Goal: Transaction & Acquisition: Obtain resource

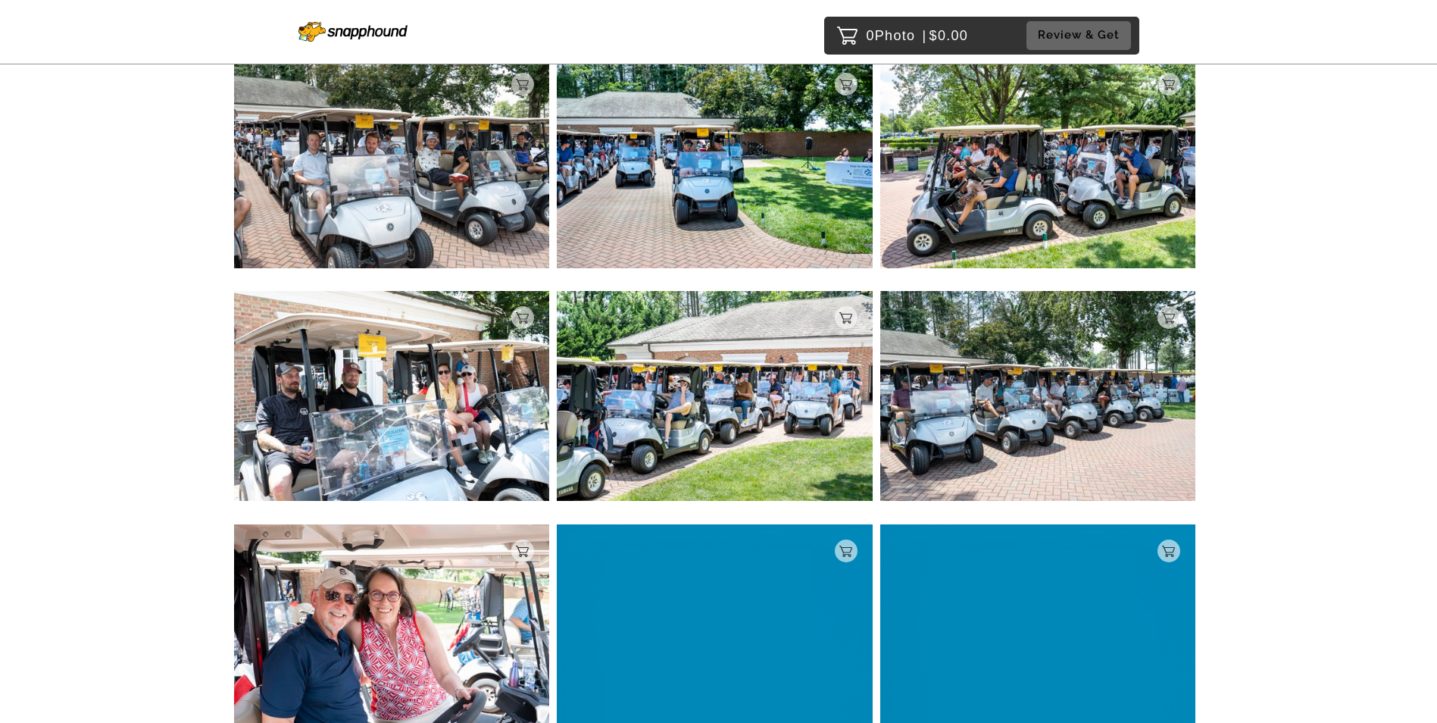
scroll to position [641, 0]
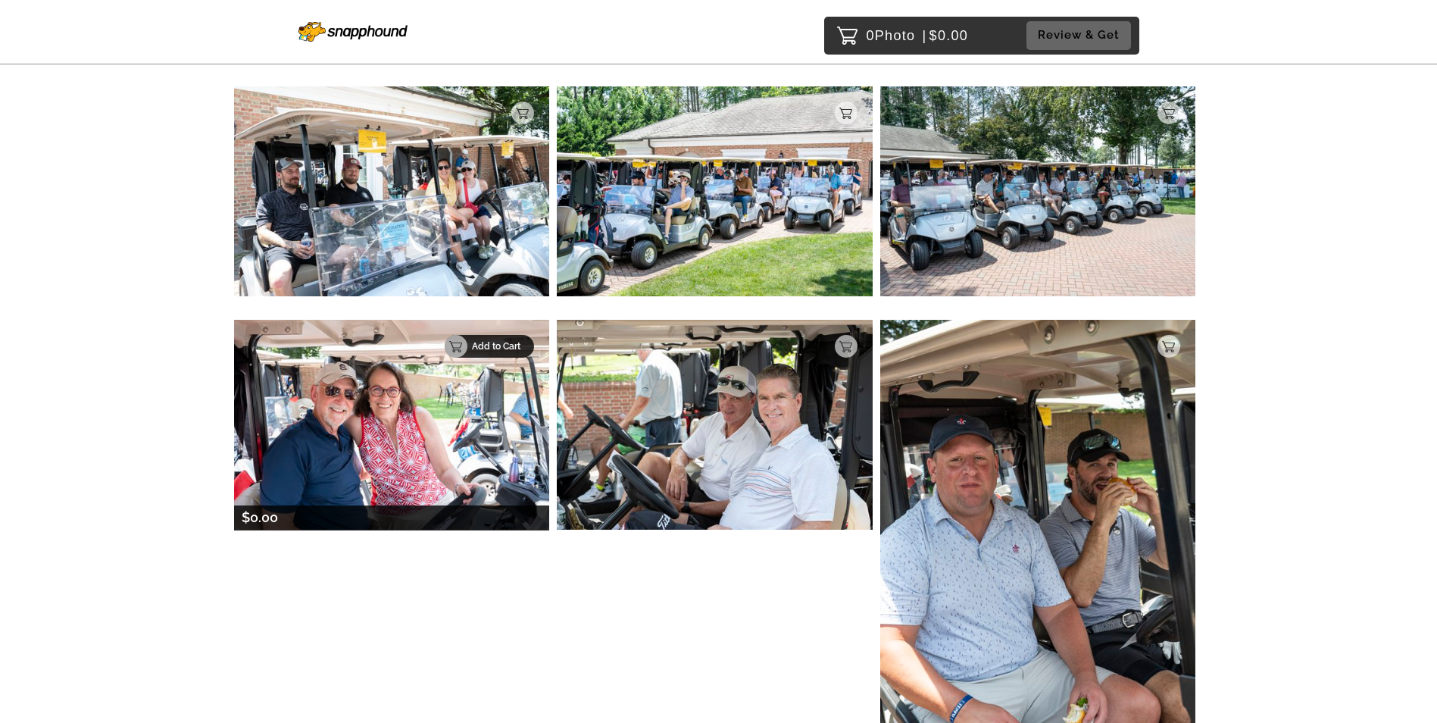
click at [514, 345] on p "Add to Cart" at bounding box center [498, 346] width 53 height 11
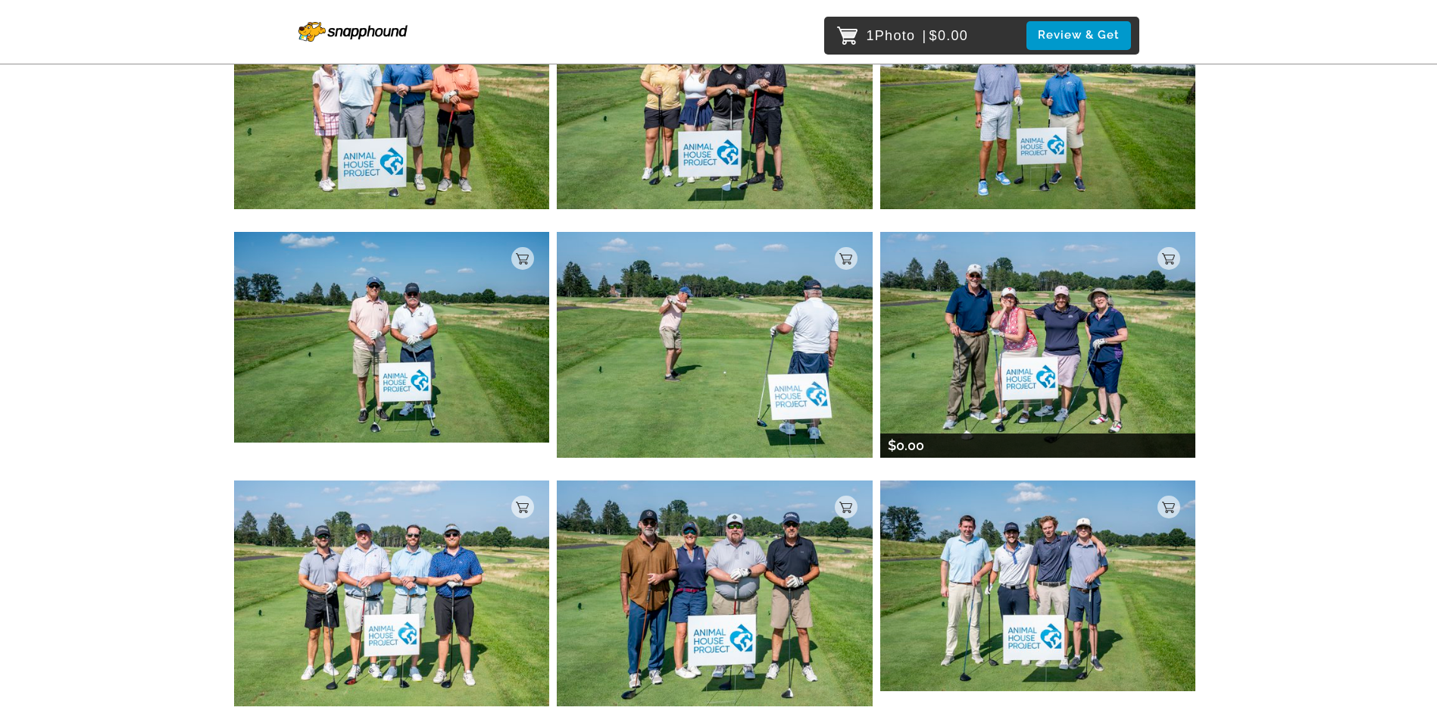
scroll to position [2453, 0]
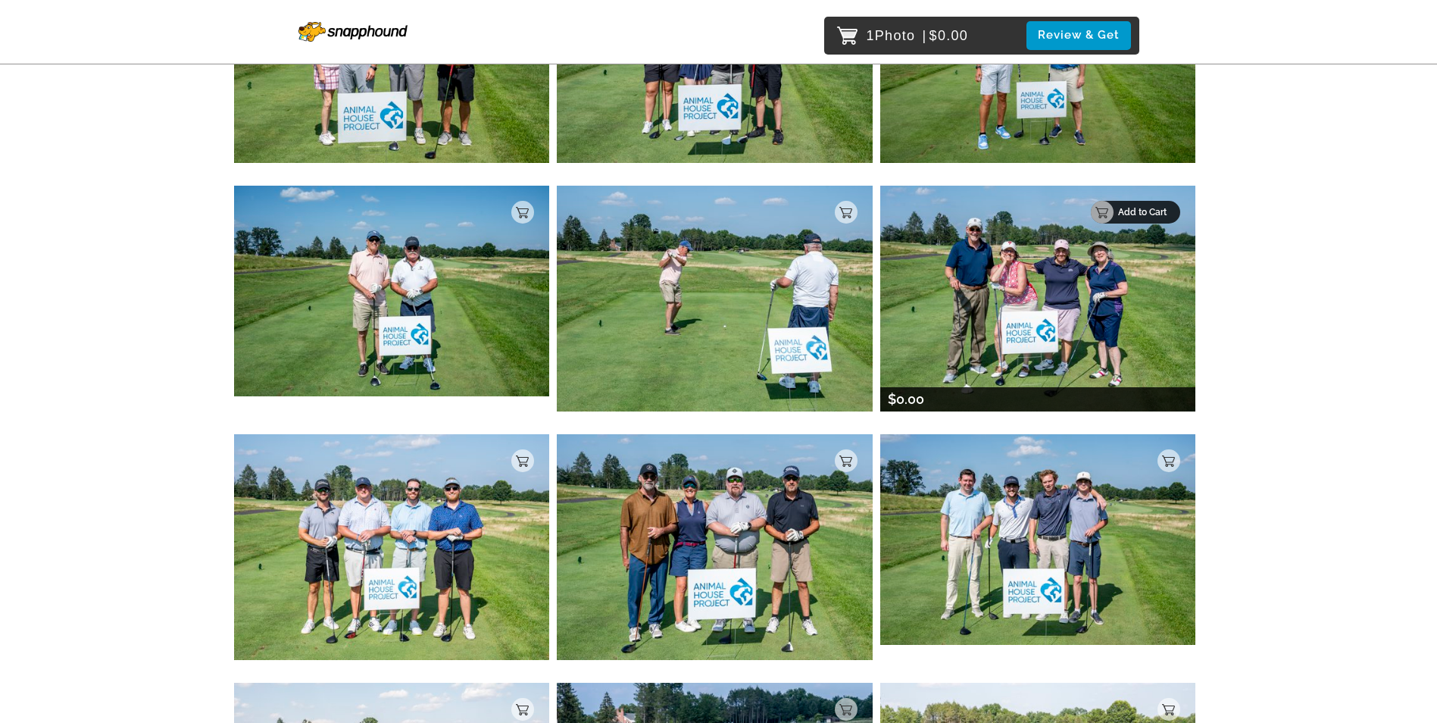
click at [1160, 214] on p "Add to Cart" at bounding box center [1144, 212] width 53 height 11
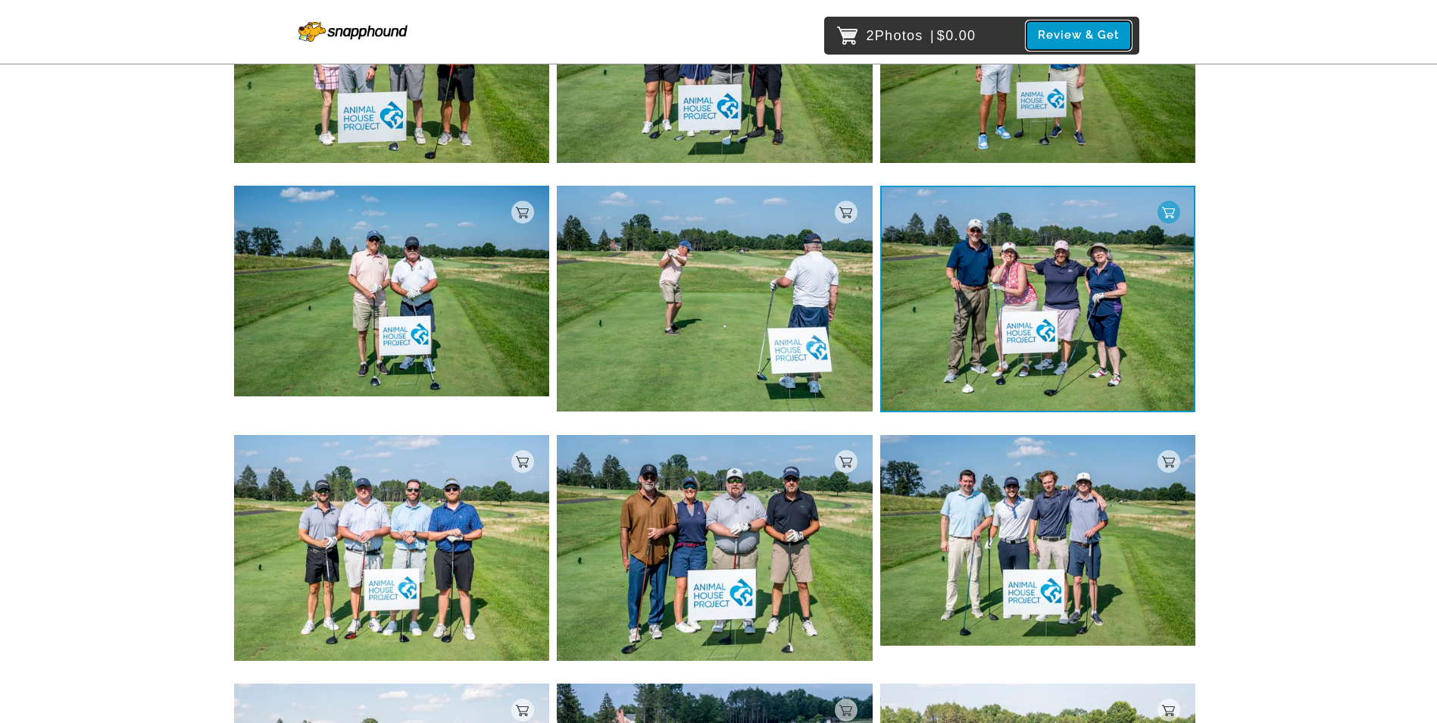
click at [1083, 34] on button "Review & Get" at bounding box center [1079, 35] width 105 height 28
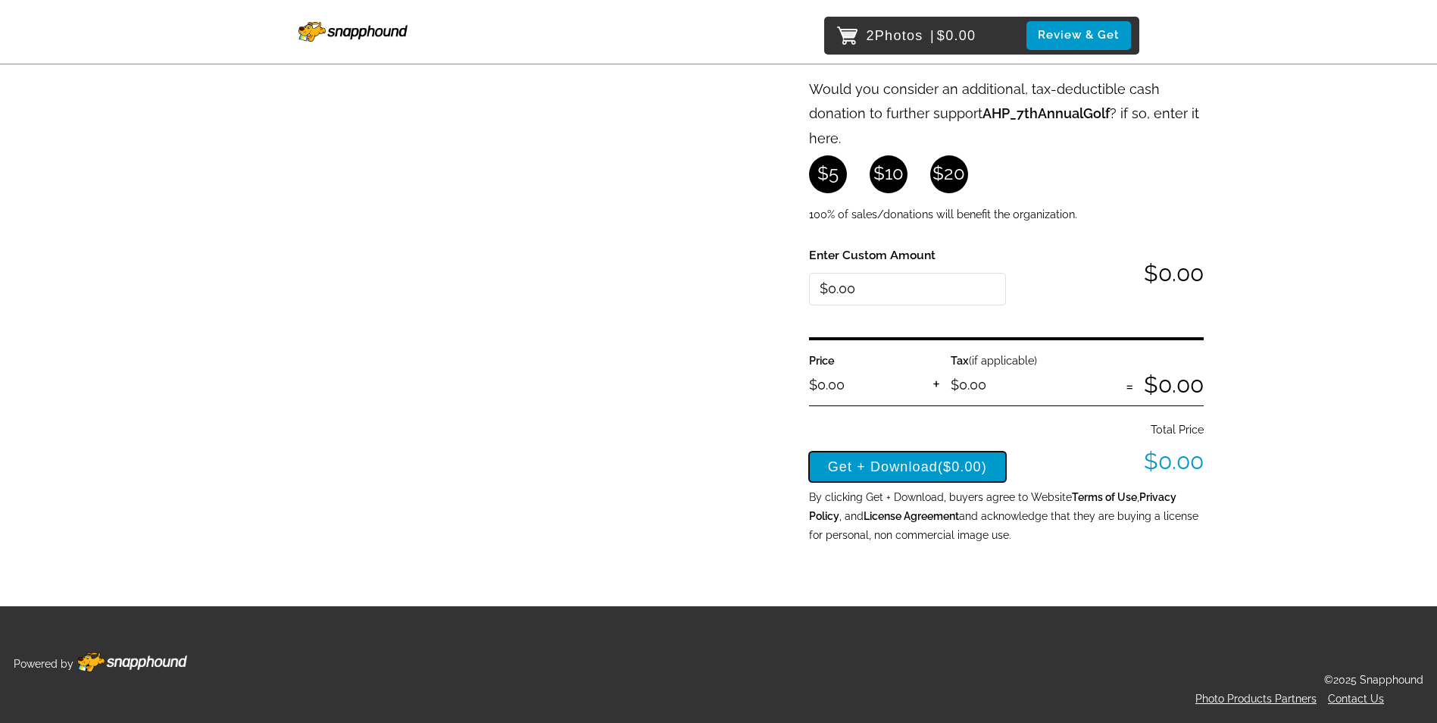
click at [867, 467] on button "Get + Download ($0.00)" at bounding box center [908, 467] width 198 height 30
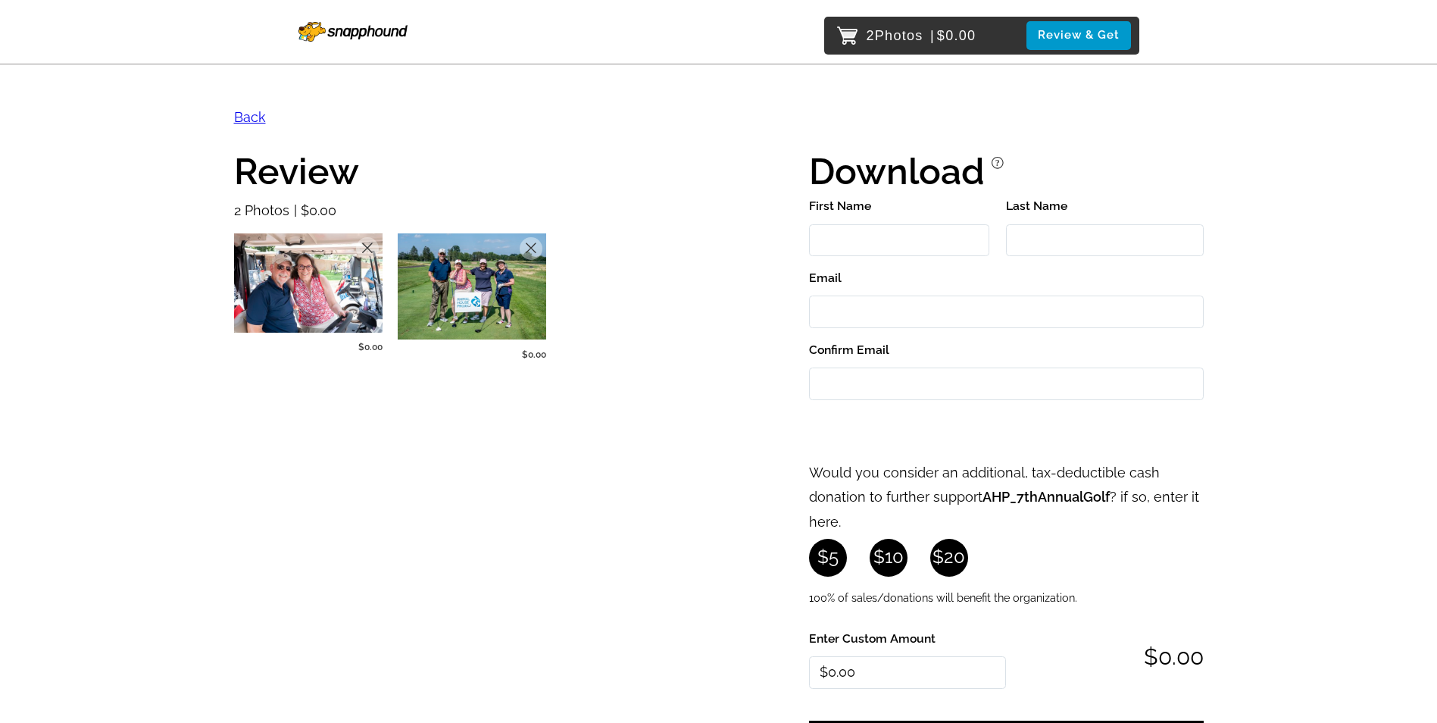
scroll to position [0, 0]
click at [896, 242] on input "First Name" at bounding box center [899, 241] width 180 height 33
type input "[PERSON_NAME]"
type input "Worthington"
type input "[PERSON_NAME][EMAIL_ADDRESS][PERSON_NAME][DOMAIN_NAME]"
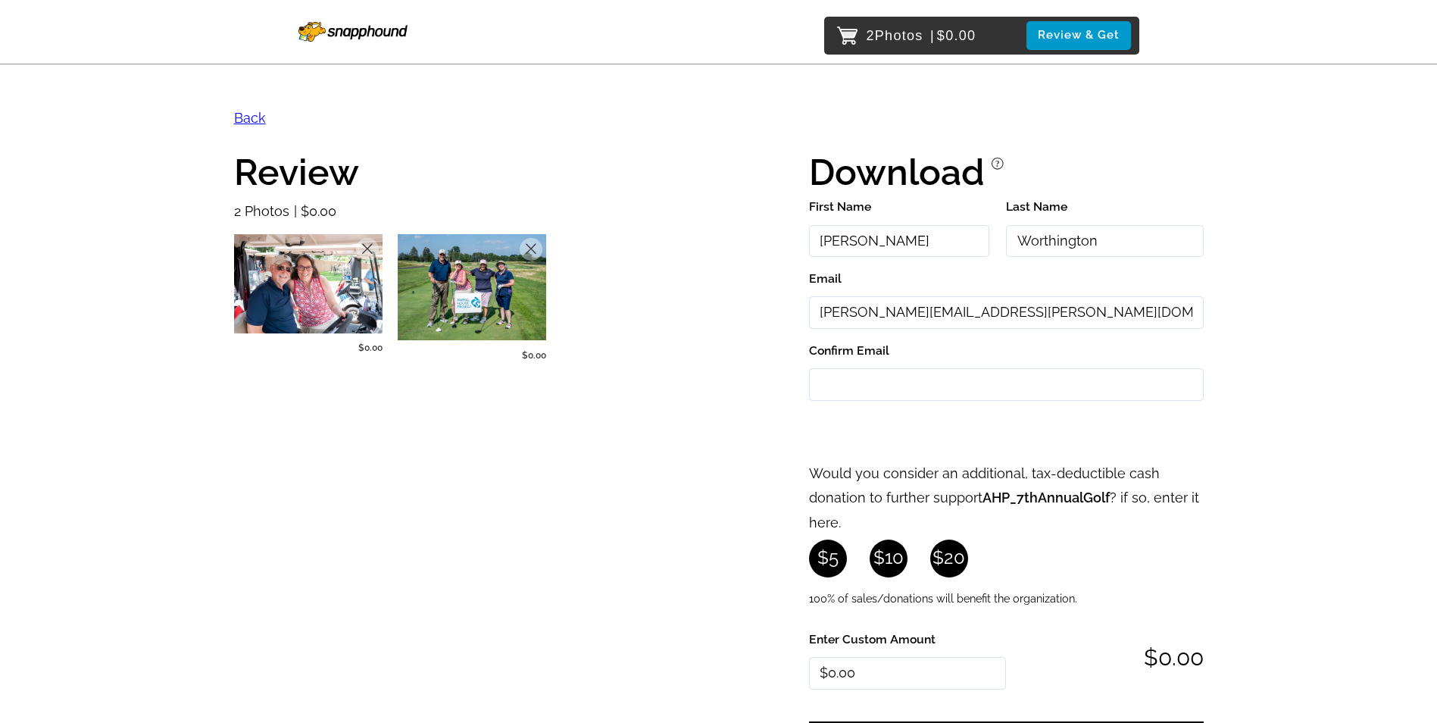
type input "[PERSON_NAME][EMAIL_ADDRESS][PERSON_NAME][DOMAIN_NAME]"
drag, startPoint x: 1050, startPoint y: 313, endPoint x: 715, endPoint y: 342, distance: 336.1
click at [715, 342] on div "Review 2 Photos $0.00 Remove $0.00 Remove $0.00 Download ? First Name [PERSON_N…" at bounding box center [719, 608] width 970 height 936
type input "[EMAIL_ADDRESS][DOMAIN_NAME]"
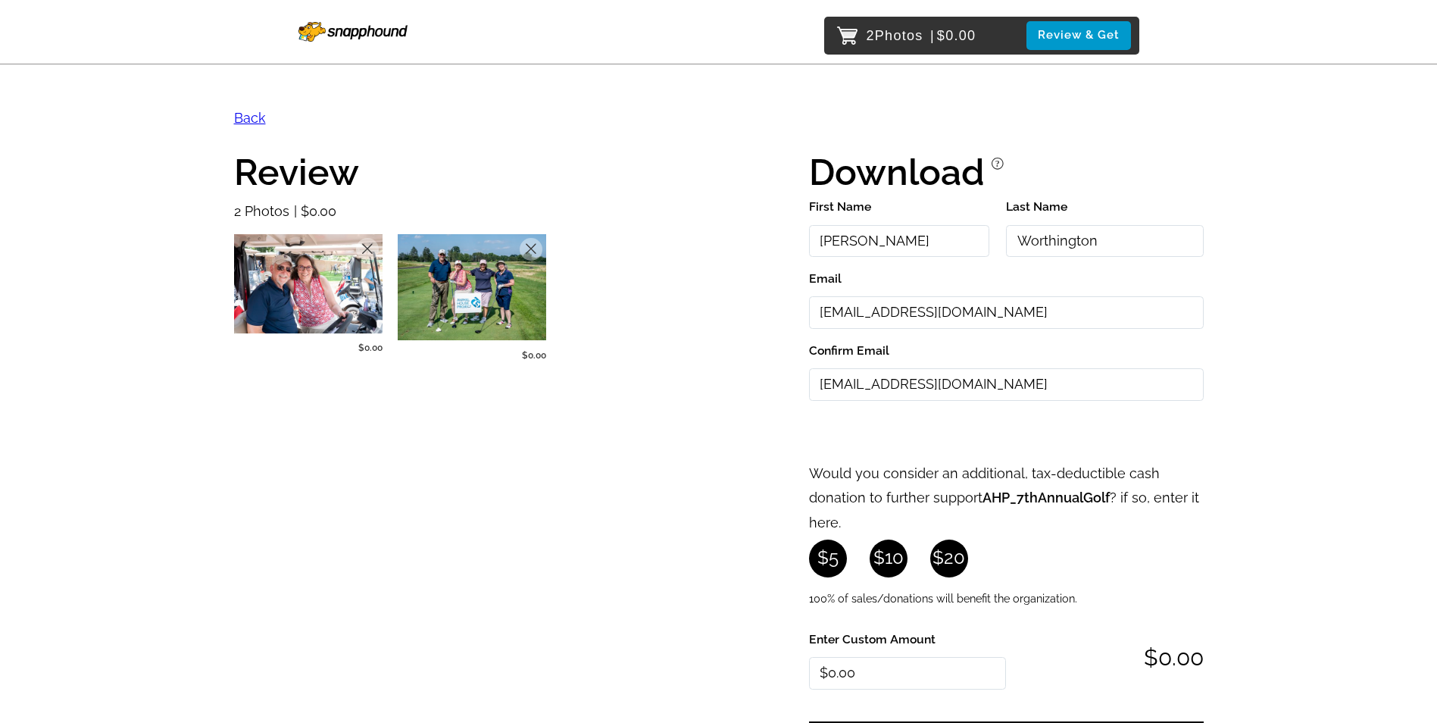
click at [773, 438] on div "Review 2 Photos $0.00 Remove $0.00 Remove $0.00 Download ? First Name [PERSON_N…" at bounding box center [719, 608] width 970 height 936
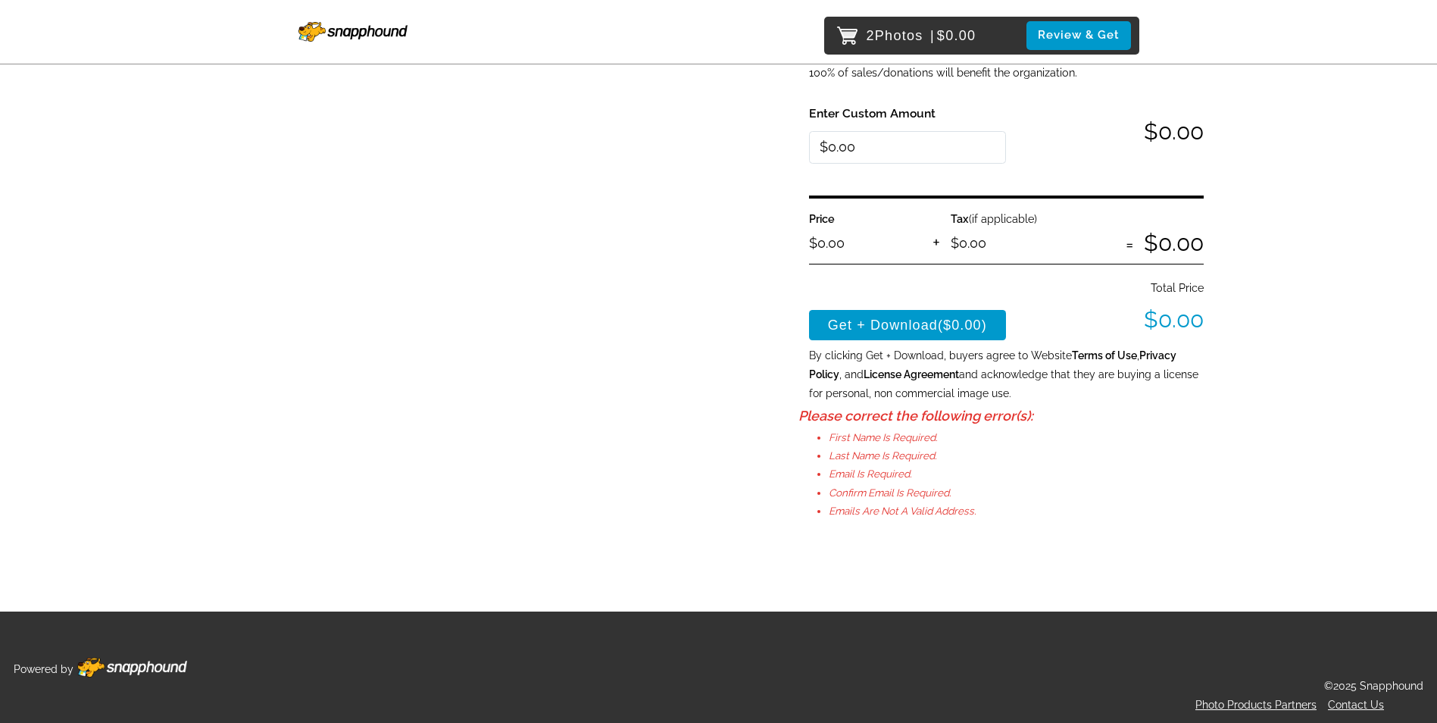
scroll to position [531, 0]
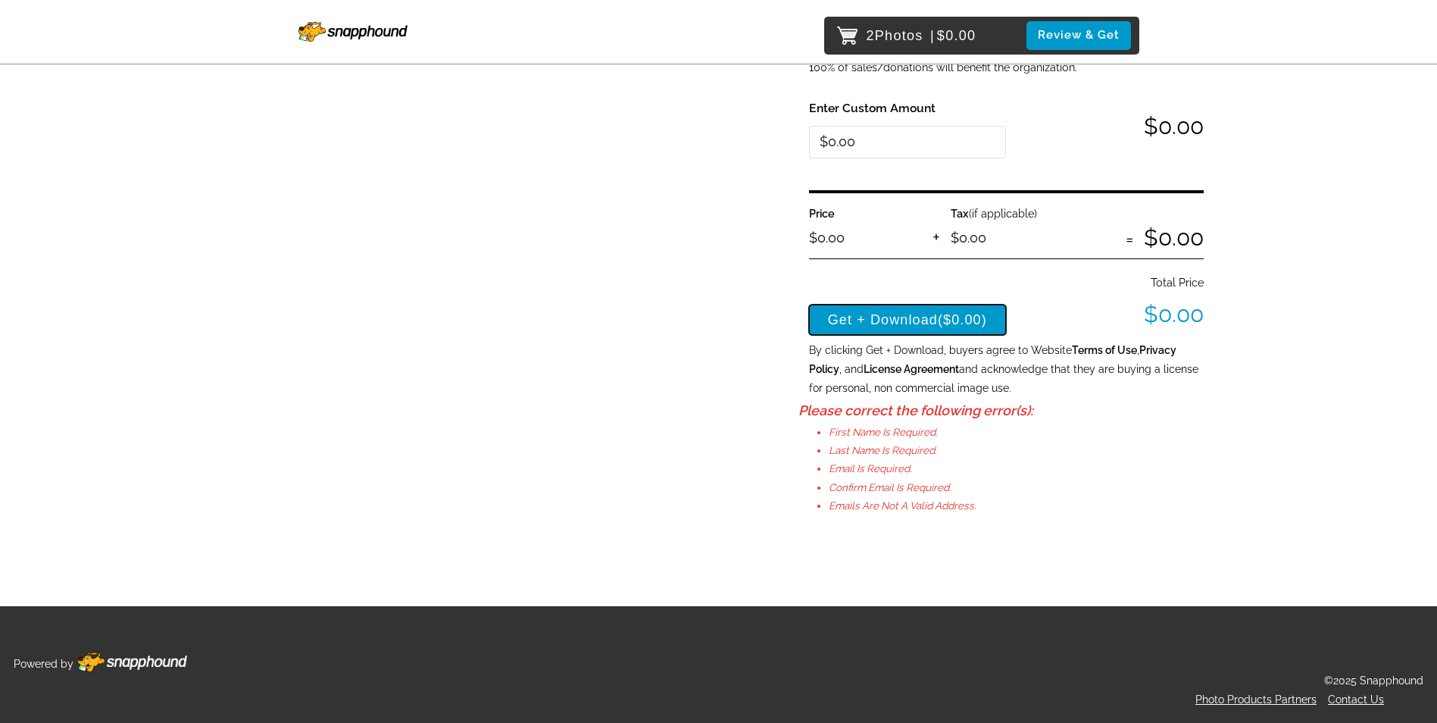
click at [905, 324] on button "Get + Download ($0.00)" at bounding box center [908, 320] width 198 height 30
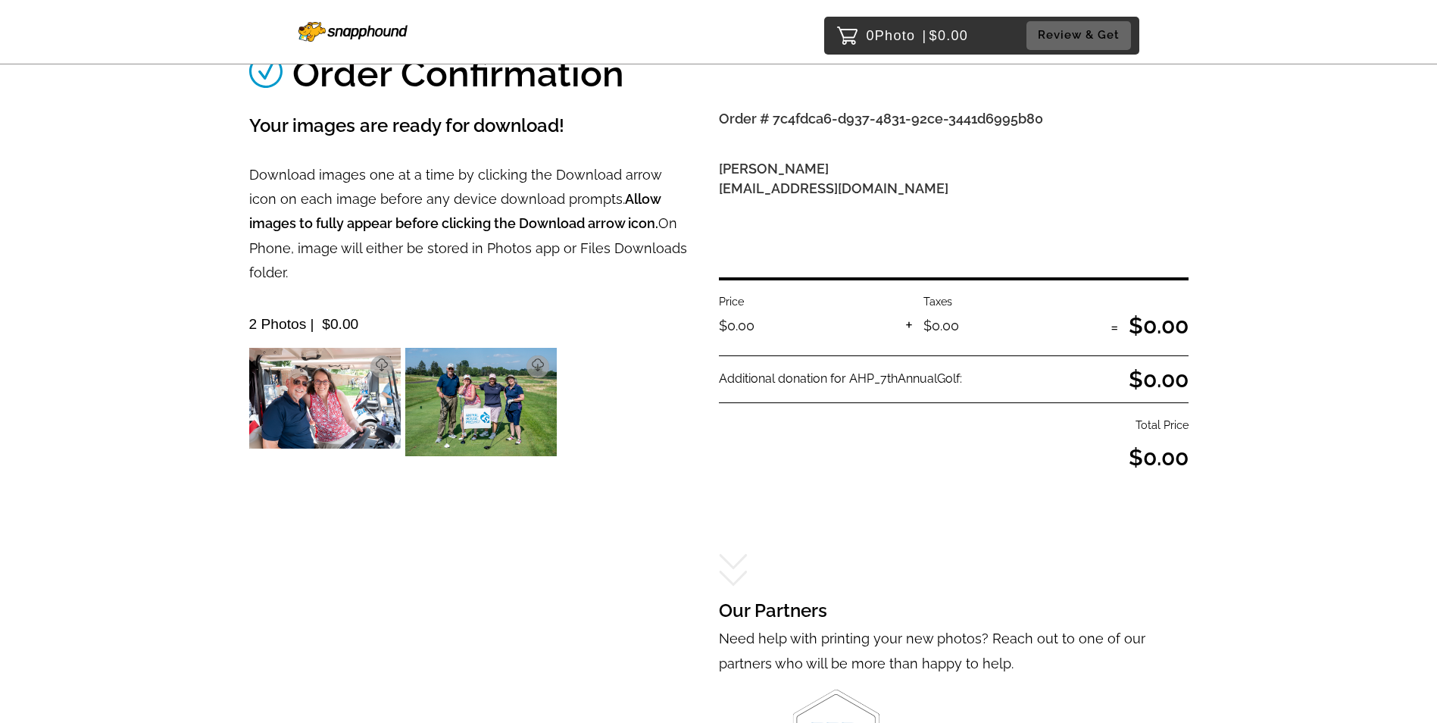
scroll to position [81, 0]
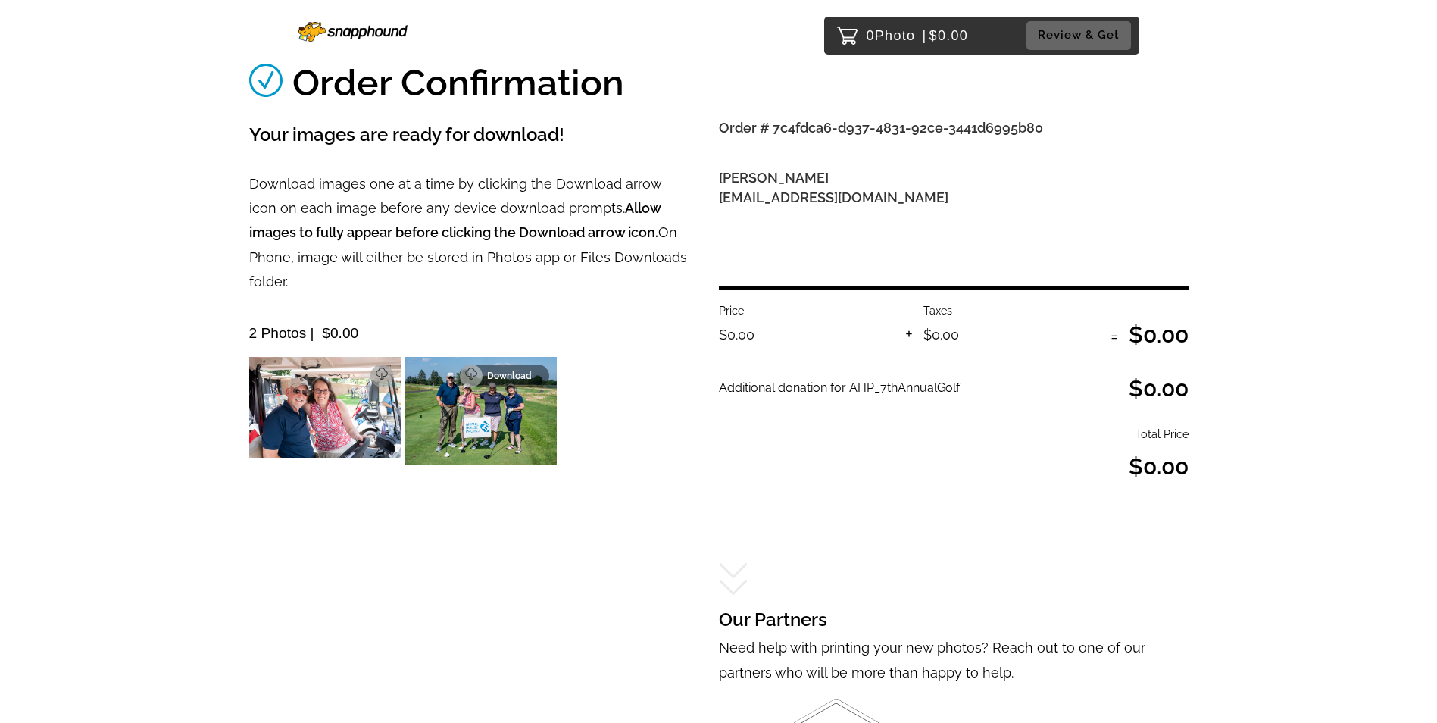
click at [514, 370] on p "Download" at bounding box center [513, 375] width 53 height 11
click at [355, 370] on p "Download" at bounding box center [357, 375] width 53 height 11
